Goal: Transaction & Acquisition: Download file/media

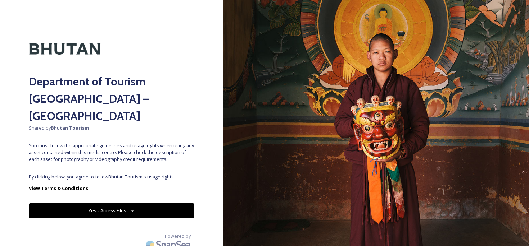
click at [142, 204] on button "Yes - Access Files" at bounding box center [111, 211] width 165 height 15
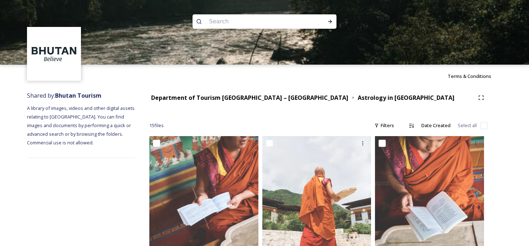
click at [187, 96] on div at bounding box center [264, 97] width 529 height 65
click at [206, 94] on div at bounding box center [264, 97] width 529 height 65
click at [211, 98] on div at bounding box center [264, 97] width 529 height 65
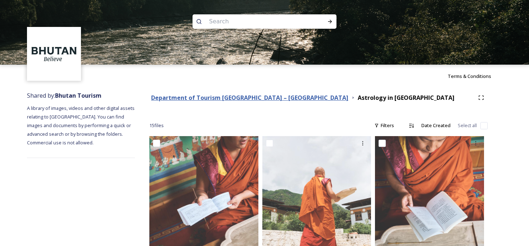
click at [276, 97] on strong "Department of Tourism [GEOGRAPHIC_DATA] – [GEOGRAPHIC_DATA]" at bounding box center [249, 98] width 197 height 8
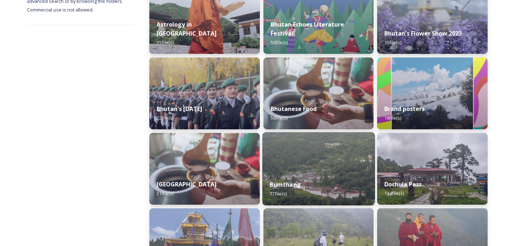
scroll to position [224, 0]
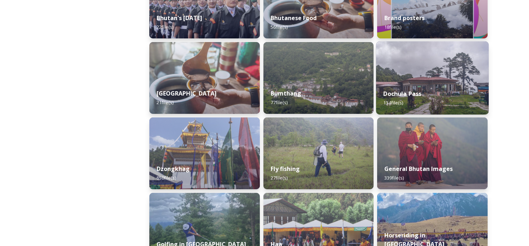
click at [434, 92] on div "Dochula Pass 134 file(s)" at bounding box center [432, 98] width 113 height 33
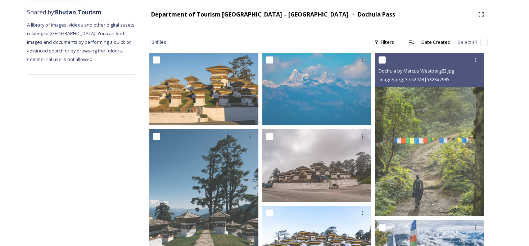
scroll to position [84, 0]
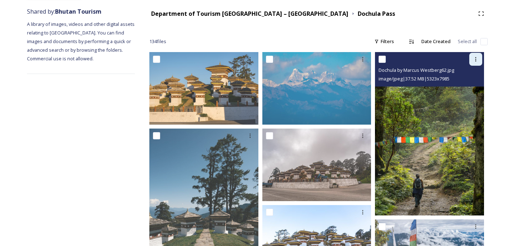
click at [477, 60] on icon at bounding box center [476, 59] width 6 height 6
click at [447, 131] on img at bounding box center [429, 134] width 109 height 164
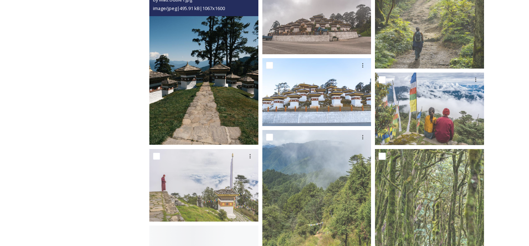
scroll to position [231, 0]
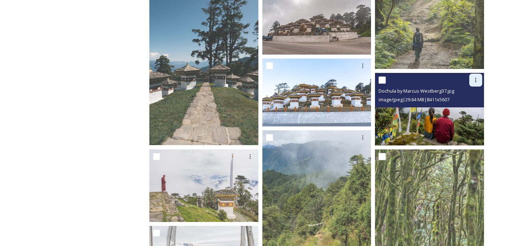
click at [476, 83] on div at bounding box center [475, 80] width 13 height 13
click at [467, 106] on span "Download" at bounding box center [467, 109] width 22 height 7
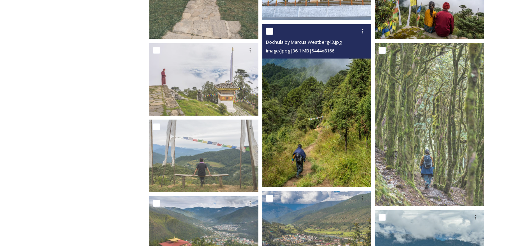
scroll to position [348, 0]
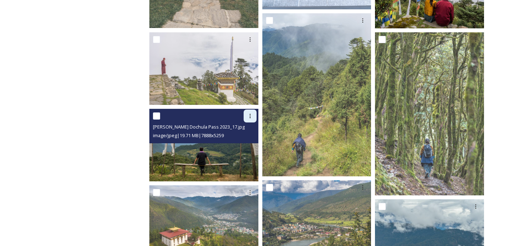
click at [246, 113] on div at bounding box center [250, 116] width 13 height 13
click at [246, 140] on div "Download" at bounding box center [241, 146] width 29 height 14
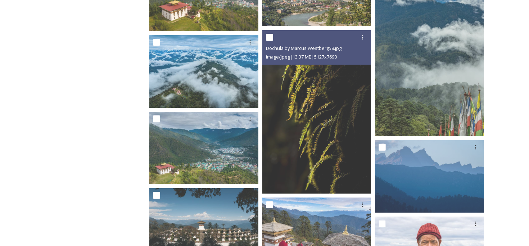
scroll to position [577, 0]
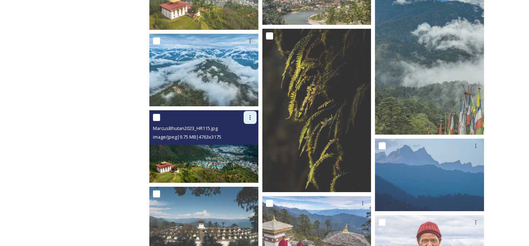
click at [249, 115] on icon at bounding box center [250, 118] width 6 height 6
click at [246, 147] on span "Download" at bounding box center [242, 147] width 22 height 7
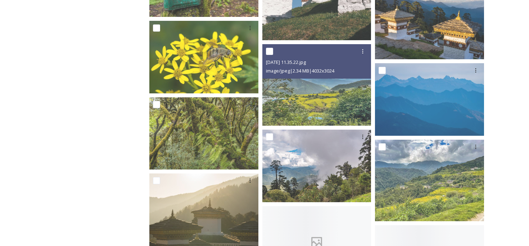
scroll to position [1127, 0]
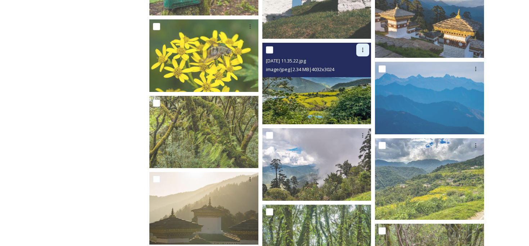
click at [365, 47] on icon at bounding box center [363, 50] width 6 height 6
click at [362, 81] on span "Download" at bounding box center [354, 79] width 22 height 7
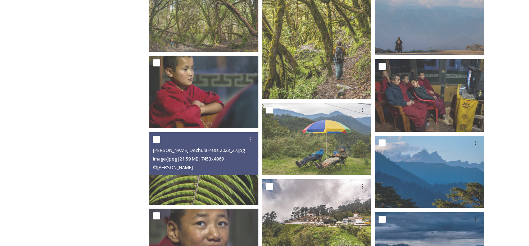
scroll to position [2398, 0]
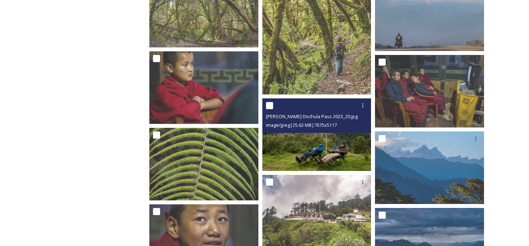
click at [324, 146] on img at bounding box center [316, 135] width 109 height 73
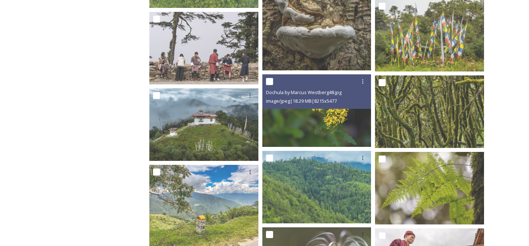
scroll to position [3440, 0]
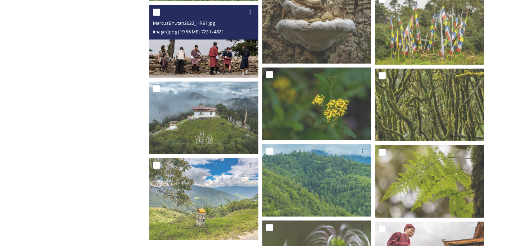
click at [248, 21] on div "MarcusBhutan2023_HR91.jpg" at bounding box center [205, 23] width 104 height 9
click at [249, 17] on div at bounding box center [250, 12] width 13 height 13
click at [245, 47] on div "Download" at bounding box center [241, 42] width 29 height 14
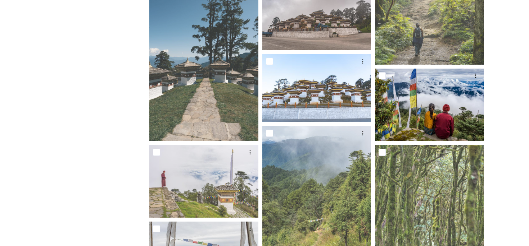
scroll to position [0, 0]
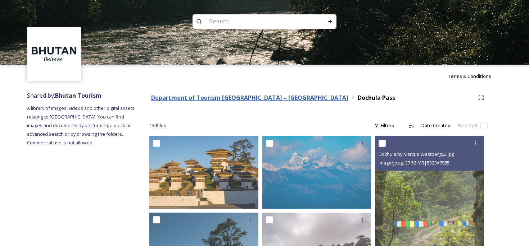
click at [205, 97] on strong "Department of Tourism [GEOGRAPHIC_DATA] – [GEOGRAPHIC_DATA]" at bounding box center [249, 98] width 197 height 8
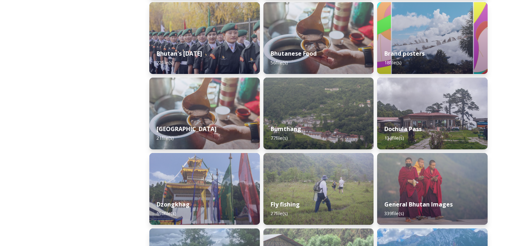
scroll to position [189, 0]
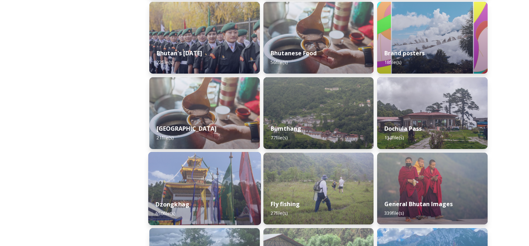
click at [206, 195] on div "Dzongkhag 650 file(s)" at bounding box center [204, 209] width 113 height 33
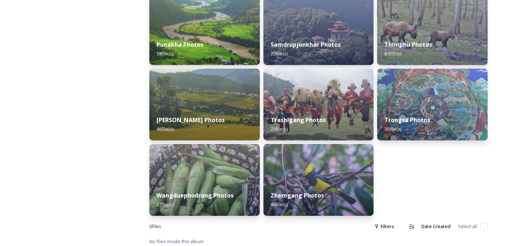
scroll to position [352, 0]
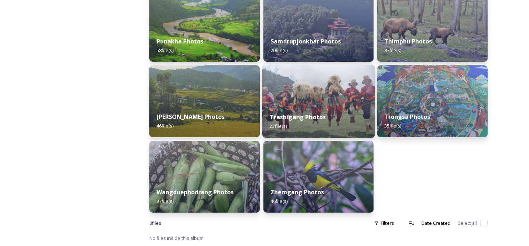
click at [288, 130] on div "Trashigang Photos 23 file(s)" at bounding box center [318, 121] width 113 height 33
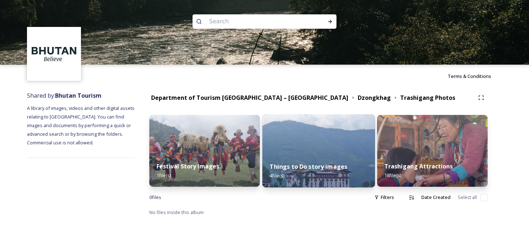
click at [300, 159] on div "Things to Do story images 4 file(s)" at bounding box center [318, 171] width 113 height 33
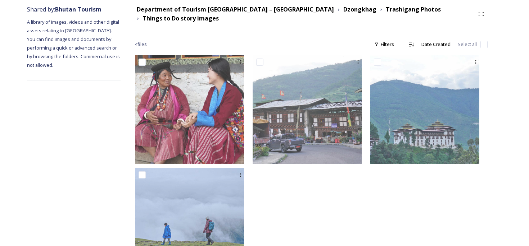
scroll to position [70, 0]
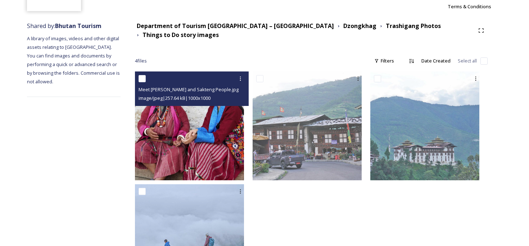
click at [246, 85] on div "Meet [PERSON_NAME] and Sakteng People.jpg" at bounding box center [192, 89] width 108 height 9
click at [235, 125] on img at bounding box center [189, 126] width 109 height 109
click at [243, 76] on icon at bounding box center [240, 79] width 6 height 6
click at [243, 105] on span "Download" at bounding box center [232, 108] width 22 height 7
click at [243, 76] on icon at bounding box center [240, 79] width 6 height 6
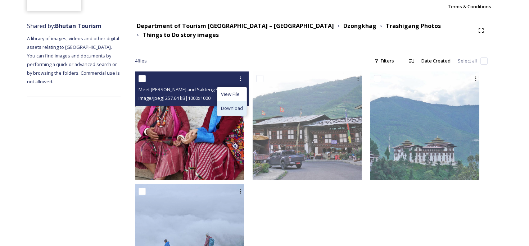
click at [246, 108] on div "Download" at bounding box center [231, 108] width 29 height 14
click at [229, 117] on img at bounding box center [189, 126] width 109 height 109
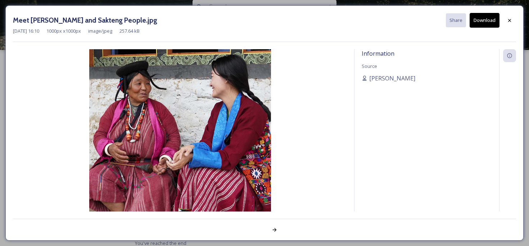
click at [482, 22] on button "Download" at bounding box center [484, 20] width 30 height 15
